Goal: Task Accomplishment & Management: Manage account settings

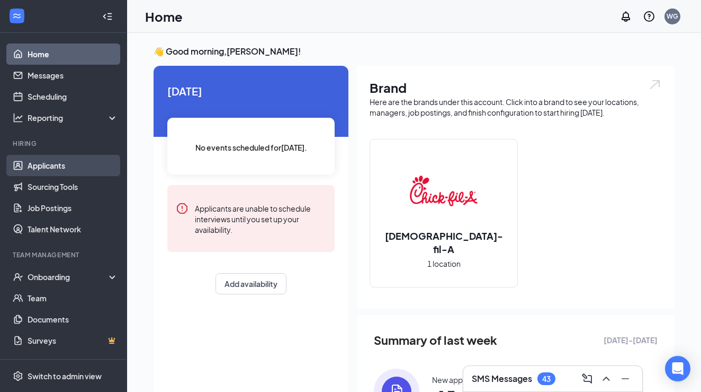
click at [58, 168] on link "Applicants" at bounding box center [73, 165] width 91 height 21
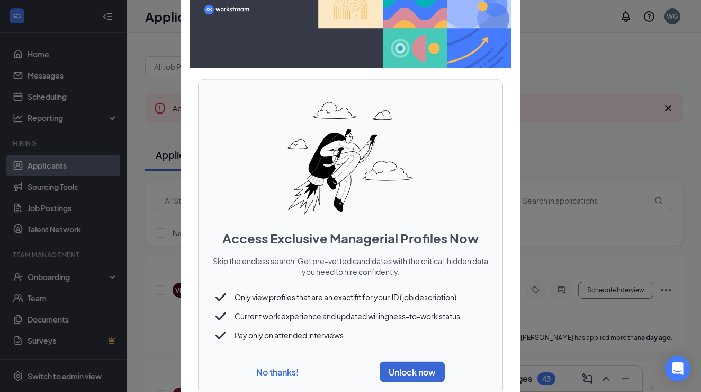
click at [271, 370] on button "No thanks!" at bounding box center [277, 371] width 42 height 11
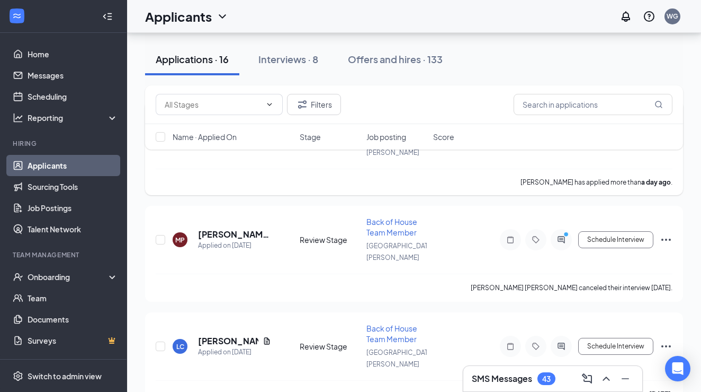
scroll to position [156, 0]
click at [396, 59] on div "Offers and hires · 133" at bounding box center [395, 58] width 95 height 13
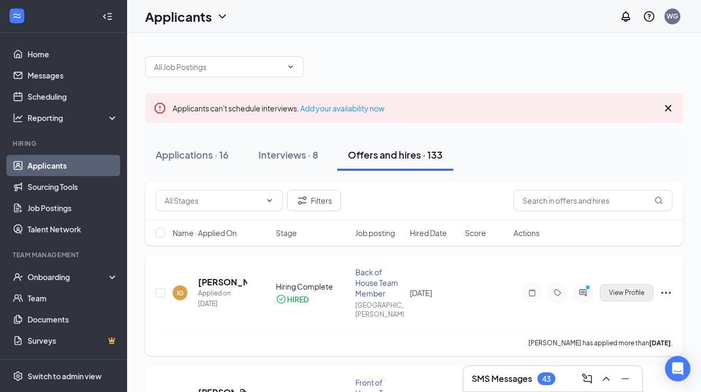
click at [628, 292] on span "View Profile" at bounding box center [626, 292] width 35 height 7
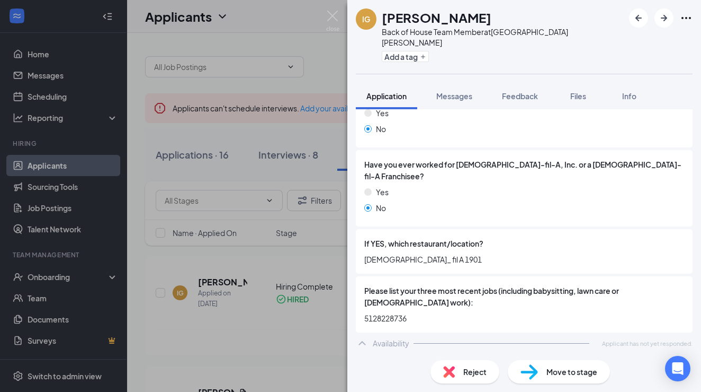
scroll to position [399, 0]
click at [270, 168] on div "IG [PERSON_NAME] Back of House Team Member at [GEOGRAPHIC_DATA][PERSON_NAME] Ad…" at bounding box center [350, 196] width 701 height 392
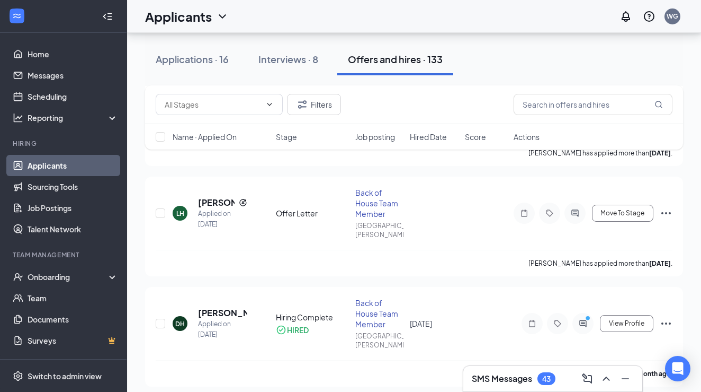
scroll to position [412, 0]
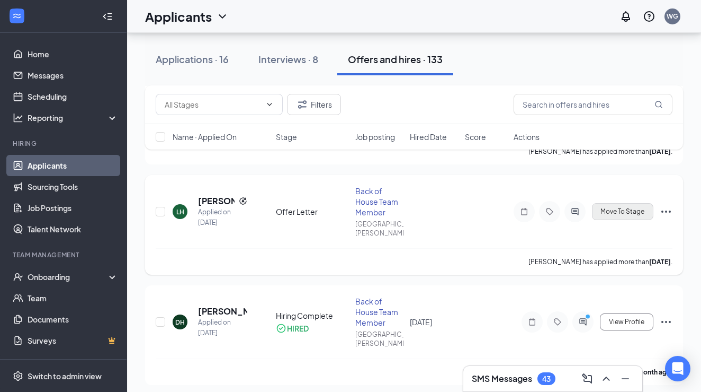
click at [608, 212] on span "Move To Stage" at bounding box center [623, 211] width 44 height 7
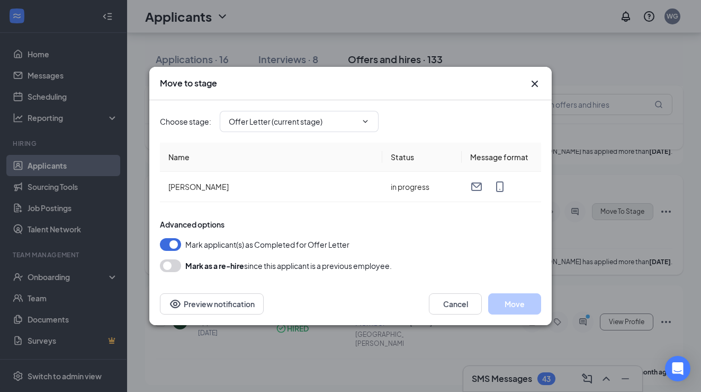
type input "Hiring Complete (final stage)"
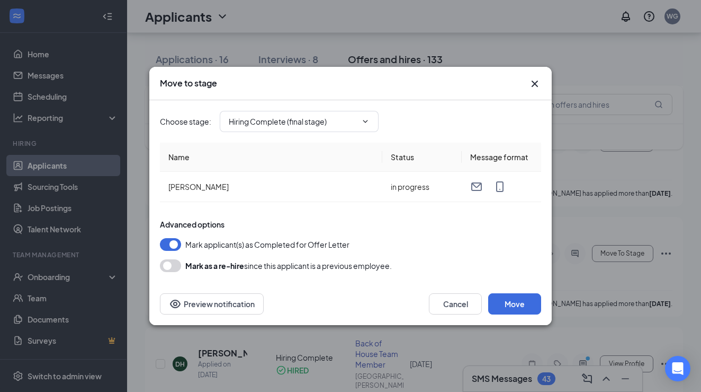
scroll to position [359, 0]
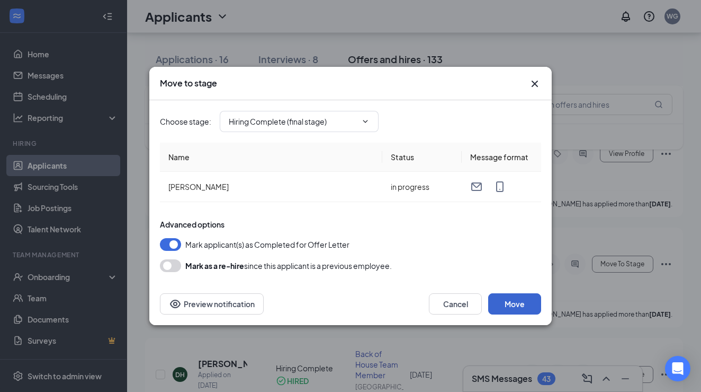
click at [515, 304] on button "Move" at bounding box center [514, 303] width 53 height 21
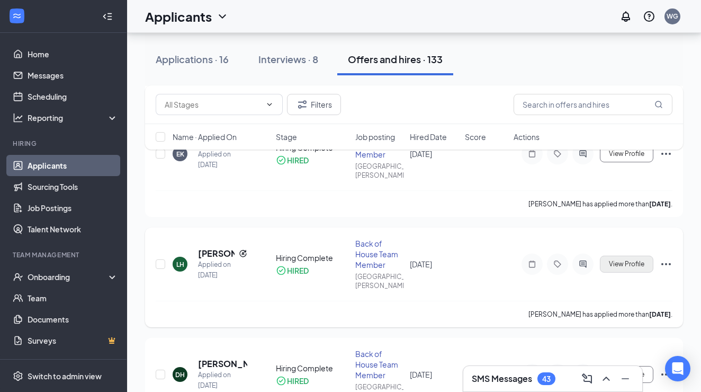
click at [619, 262] on span "View Profile" at bounding box center [626, 263] width 35 height 7
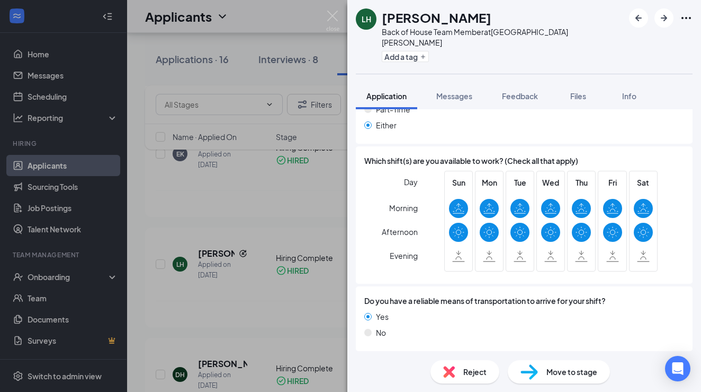
scroll to position [790, 0]
click at [558, 371] on span "Move to stage" at bounding box center [572, 372] width 51 height 12
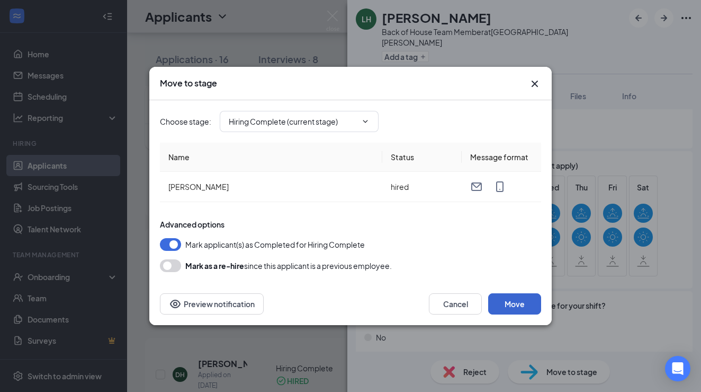
click at [524, 305] on button "Move" at bounding box center [514, 303] width 53 height 21
click at [366, 121] on icon "ChevronDown" at bounding box center [365, 121] width 8 height 8
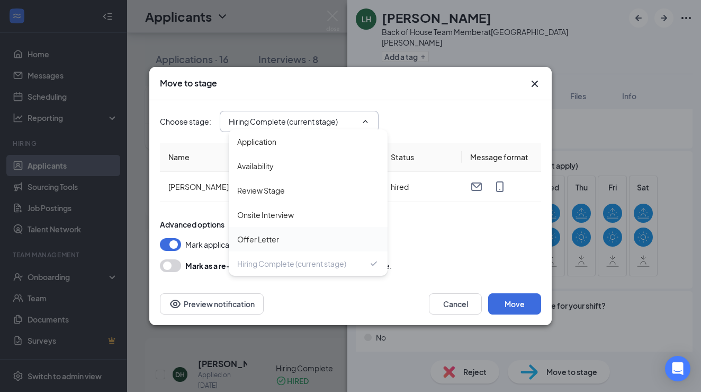
click at [277, 242] on div "Offer Letter" at bounding box center [258, 239] width 42 height 12
type input "Offer Letter"
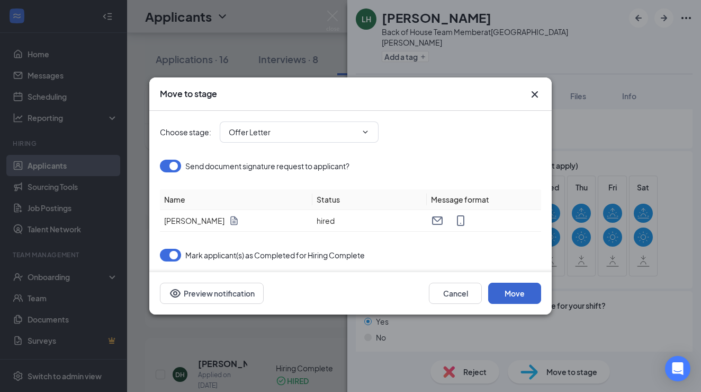
click at [521, 295] on button "Move" at bounding box center [514, 292] width 53 height 21
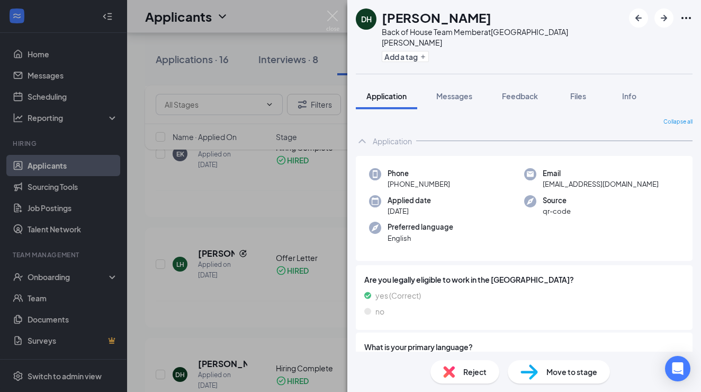
click at [329, 181] on div "DH [PERSON_NAME] Back of House Team Member at [GEOGRAPHIC_DATA][PERSON_NAME] Ad…" at bounding box center [350, 196] width 701 height 392
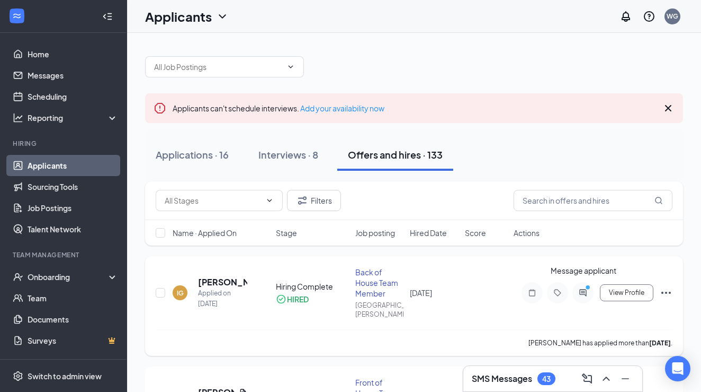
click at [581, 291] on icon "ActiveChat" at bounding box center [583, 292] width 7 height 7
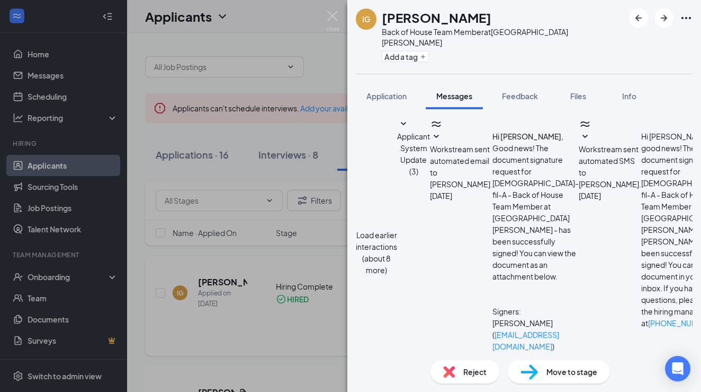
click at [278, 255] on div "IG [PERSON_NAME] Back of House Team Member at [GEOGRAPHIC_DATA][PERSON_NAME] Ad…" at bounding box center [350, 196] width 701 height 392
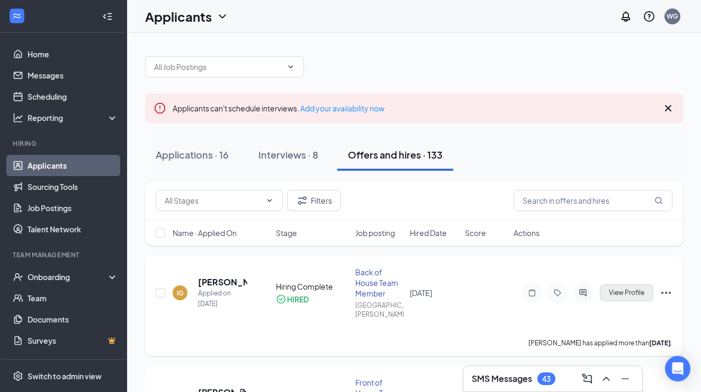
click at [615, 294] on span "View Profile" at bounding box center [626, 292] width 35 height 7
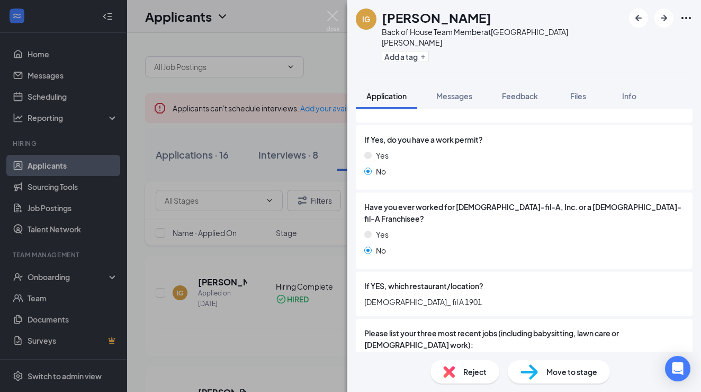
scroll to position [359, 0]
click at [88, 279] on div "IG [PERSON_NAME] Back of House Team Member at [GEOGRAPHIC_DATA][PERSON_NAME] Ad…" at bounding box center [350, 196] width 701 height 392
